Goal: Use online tool/utility: Utilize a website feature to perform a specific function

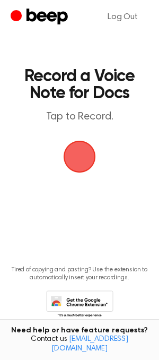
click at [82, 156] on span "button" at bounding box center [79, 156] width 41 height 41
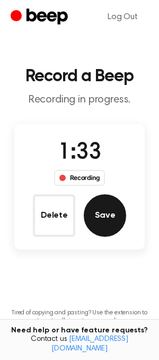
click at [109, 212] on button "Save" at bounding box center [105, 216] width 43 height 43
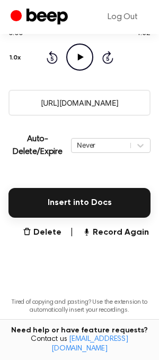
scroll to position [170, 0]
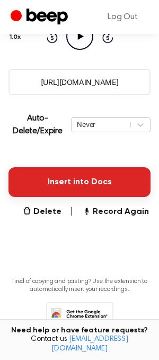
click at [83, 180] on button "Insert into Docs" at bounding box center [80, 182] width 142 height 30
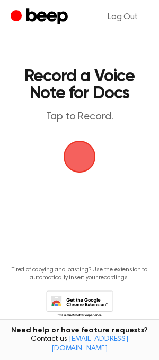
click at [80, 155] on span "button" at bounding box center [80, 157] width 30 height 30
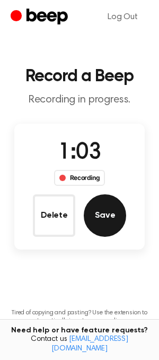
click at [100, 214] on button "Save" at bounding box center [105, 216] width 43 height 43
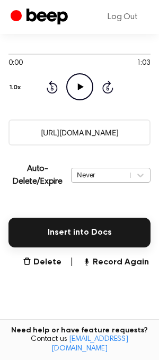
scroll to position [136, 0]
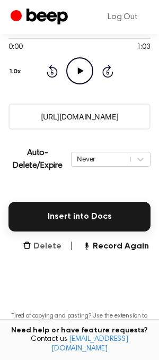
click at [54, 244] on button "Delete" at bounding box center [42, 246] width 39 height 13
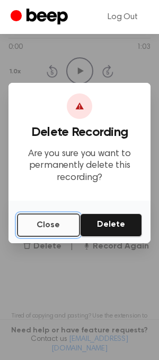
click at [49, 229] on button "Close" at bounding box center [48, 225] width 63 height 23
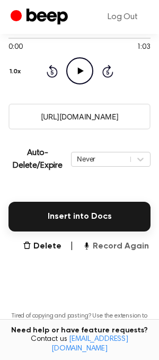
click at [114, 250] on button "Record Again" at bounding box center [115, 246] width 67 height 13
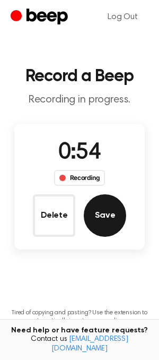
click at [108, 215] on button "Save" at bounding box center [105, 216] width 43 height 43
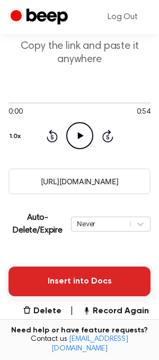
scroll to position [75, 0]
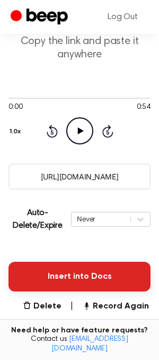
click at [99, 279] on button "Insert into Docs" at bounding box center [80, 277] width 142 height 30
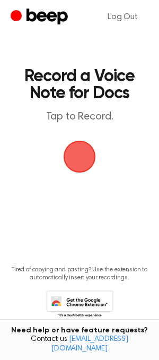
click at [73, 152] on span "button" at bounding box center [80, 157] width 36 height 36
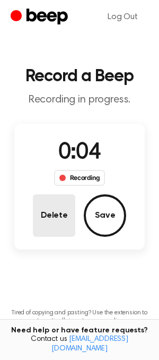
click at [48, 217] on button "Delete" at bounding box center [54, 216] width 43 height 43
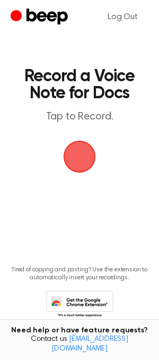
click at [79, 154] on span "button" at bounding box center [80, 157] width 32 height 32
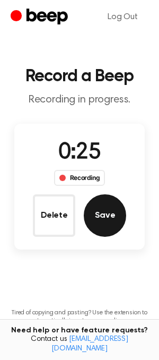
click at [108, 214] on button "Save" at bounding box center [105, 216] width 43 height 43
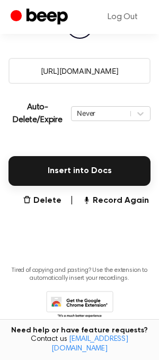
scroll to position [205, 0]
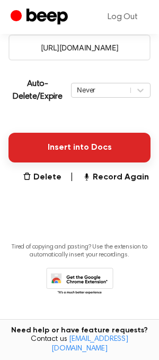
click at [91, 142] on button "Insert into Docs" at bounding box center [80, 148] width 142 height 30
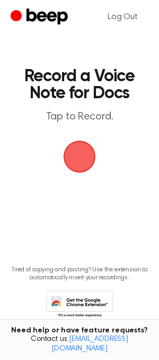
click at [81, 149] on span "button" at bounding box center [80, 157] width 60 height 60
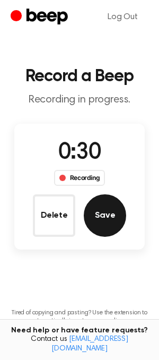
click at [103, 207] on button "Save" at bounding box center [105, 216] width 43 height 43
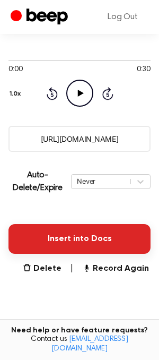
scroll to position [123, 0]
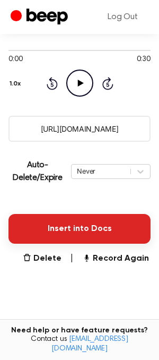
click at [66, 220] on button "Insert into Docs" at bounding box center [80, 229] width 142 height 30
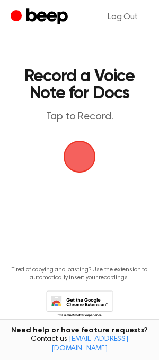
click at [74, 154] on span "button" at bounding box center [79, 156] width 57 height 57
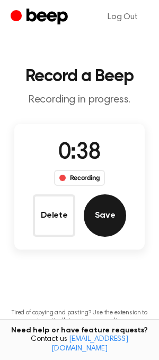
click at [102, 219] on button "Save" at bounding box center [105, 216] width 43 height 43
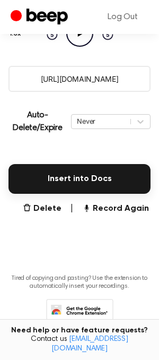
scroll to position [205, 0]
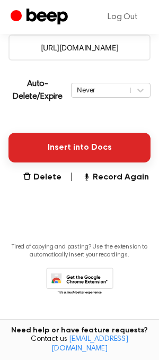
click at [64, 156] on button "Insert into Docs" at bounding box center [80, 148] width 142 height 30
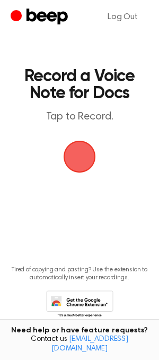
click at [86, 164] on span "button" at bounding box center [80, 157] width 30 height 30
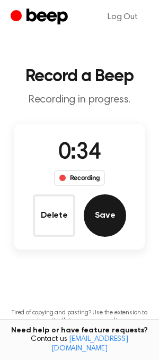
click at [97, 213] on button "Save" at bounding box center [105, 216] width 43 height 43
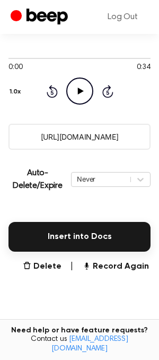
scroll to position [133, 0]
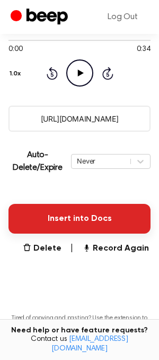
click at [75, 215] on button "Insert into Docs" at bounding box center [80, 219] width 142 height 30
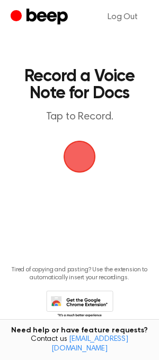
click at [81, 149] on span "button" at bounding box center [80, 157] width 30 height 30
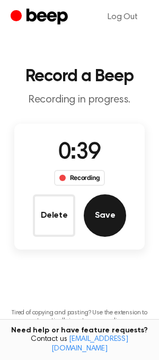
click at [102, 212] on button "Save" at bounding box center [105, 216] width 43 height 43
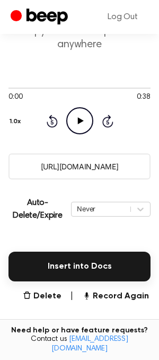
scroll to position [90, 0]
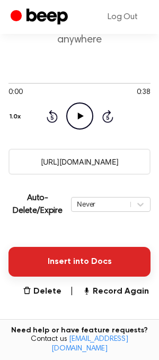
click at [86, 256] on button "Insert into Docs" at bounding box center [80, 262] width 142 height 30
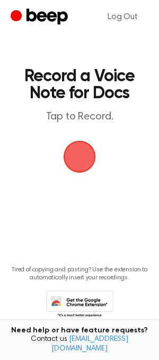
click at [82, 156] on span "button" at bounding box center [80, 157] width 50 height 50
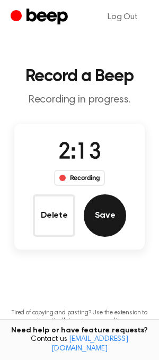
click at [109, 219] on button "Save" at bounding box center [105, 216] width 43 height 43
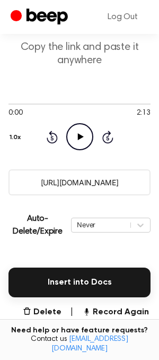
scroll to position [80, 0]
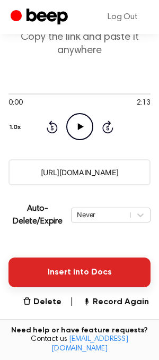
click at [83, 259] on button "Insert into Docs" at bounding box center [80, 273] width 142 height 30
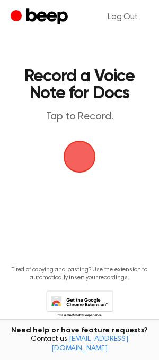
click at [78, 155] on span "button" at bounding box center [80, 157] width 30 height 30
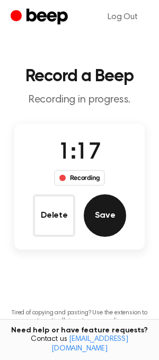
click at [102, 211] on button "Save" at bounding box center [105, 216] width 43 height 43
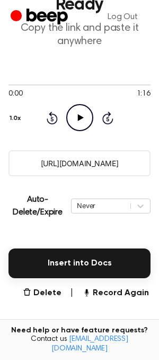
scroll to position [205, 0]
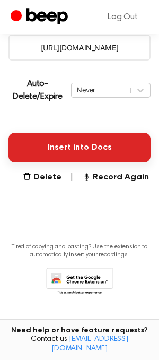
click at [101, 151] on button "Insert into Docs" at bounding box center [80, 148] width 142 height 30
